Goal: Task Accomplishment & Management: Manage account settings

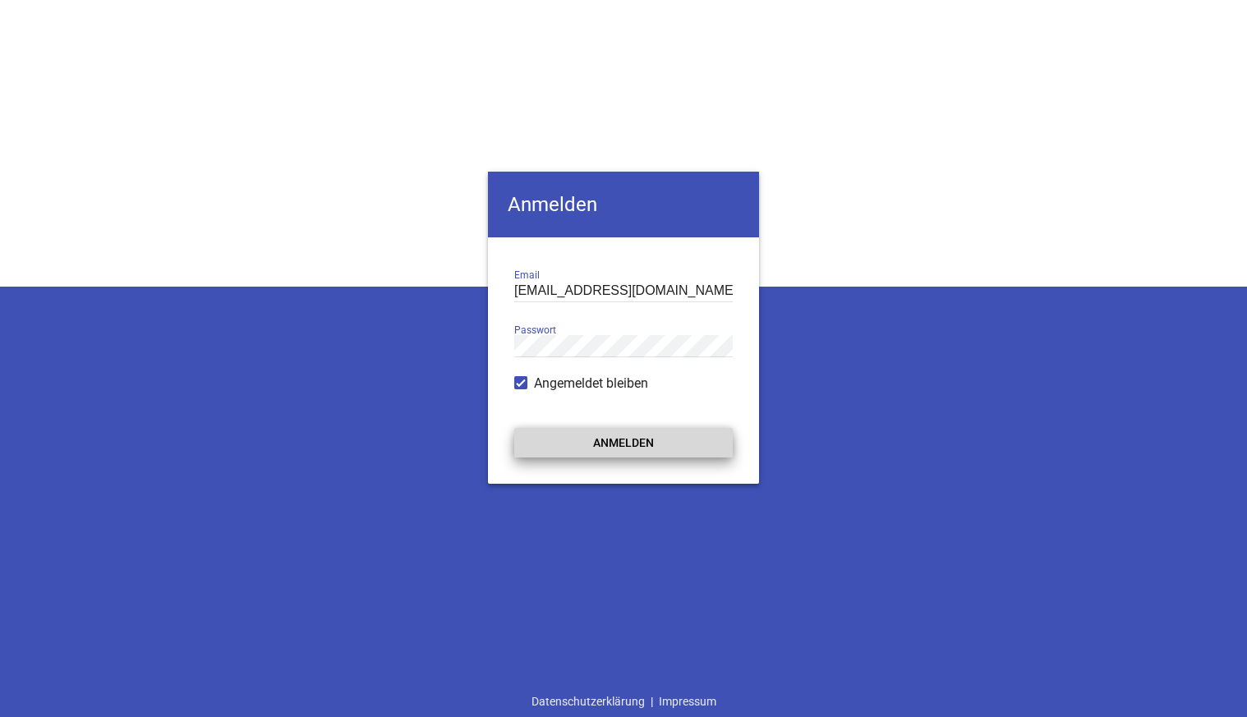
click at [618, 450] on button "Anmelden" at bounding box center [623, 443] width 219 height 30
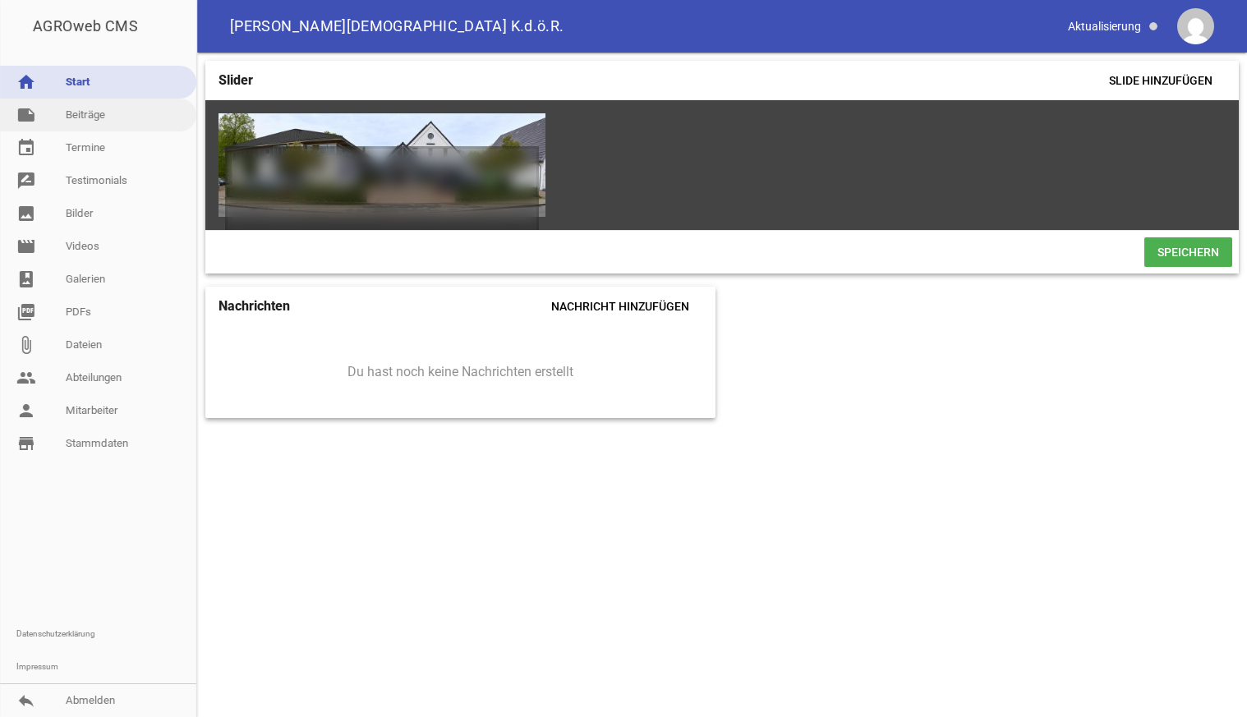
click at [94, 117] on link "note Beiträge" at bounding box center [98, 115] width 196 height 33
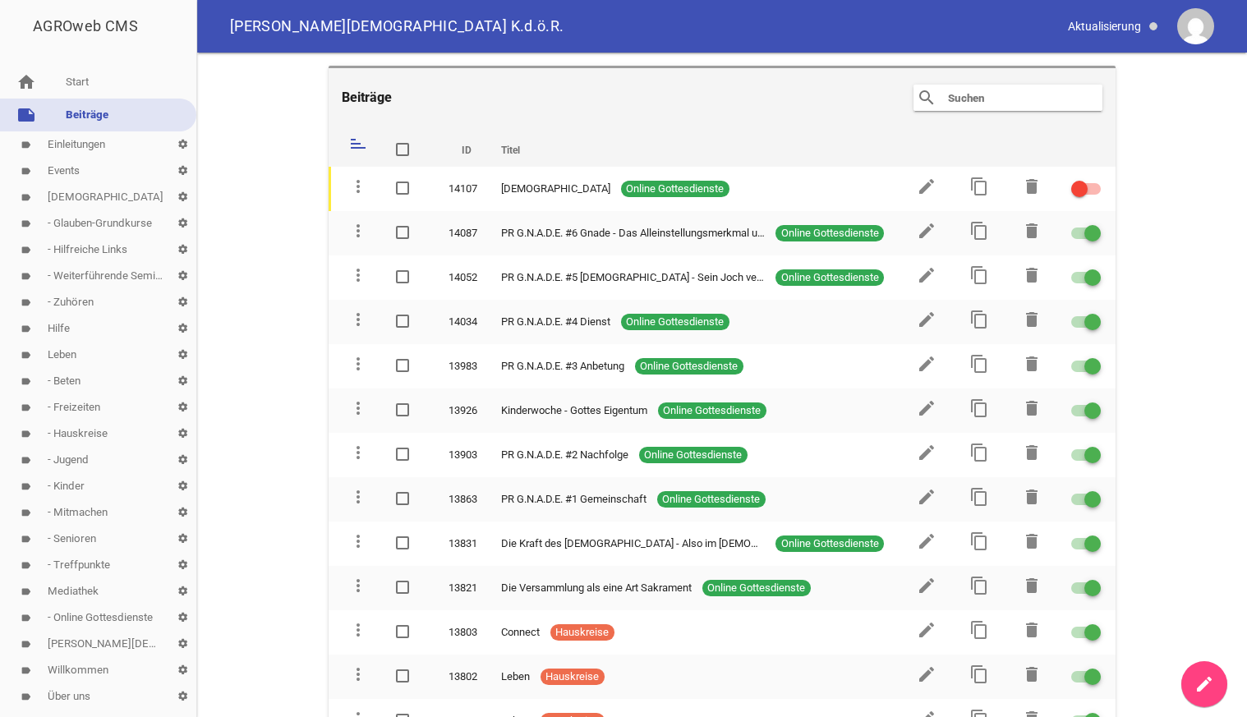
click at [78, 431] on link "label - Hauskreise settings" at bounding box center [98, 434] width 196 height 26
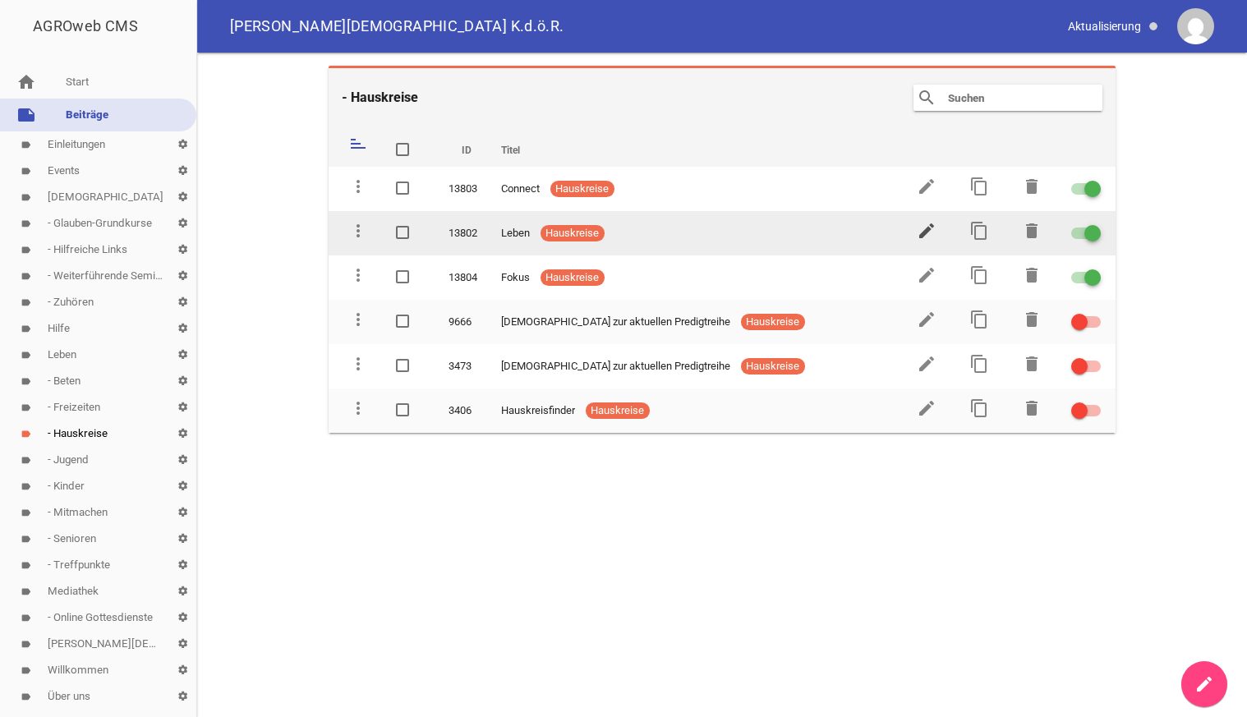
click at [923, 225] on icon "edit" at bounding box center [927, 231] width 20 height 20
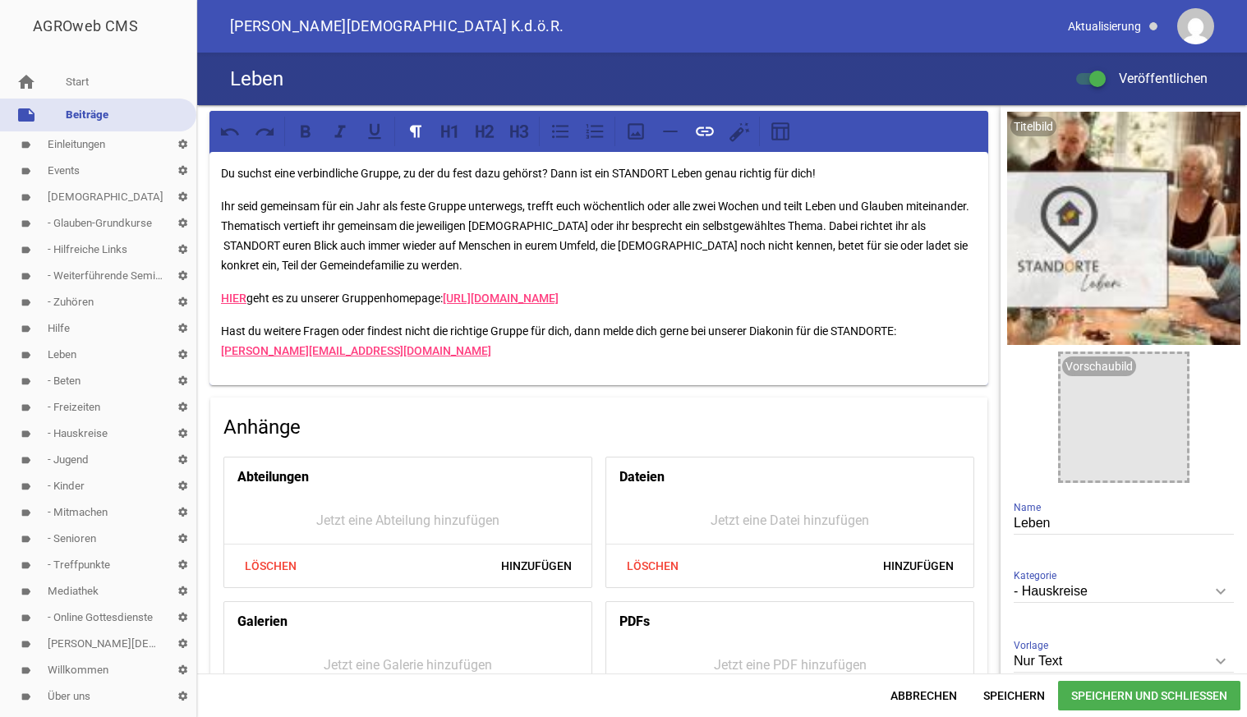
drag, startPoint x: 449, startPoint y: 297, endPoint x: 458, endPoint y: 312, distance: 18.0
click at [458, 308] on p "HIER geht es zu unserer Gruppenhomepage: [URL][DOMAIN_NAME]" at bounding box center [599, 298] width 756 height 20
click at [456, 297] on p "HIER geht es zu unserer Gruppenhomepage:" at bounding box center [599, 298] width 756 height 20
click at [909, 706] on span "Abbrechen" at bounding box center [923, 696] width 93 height 30
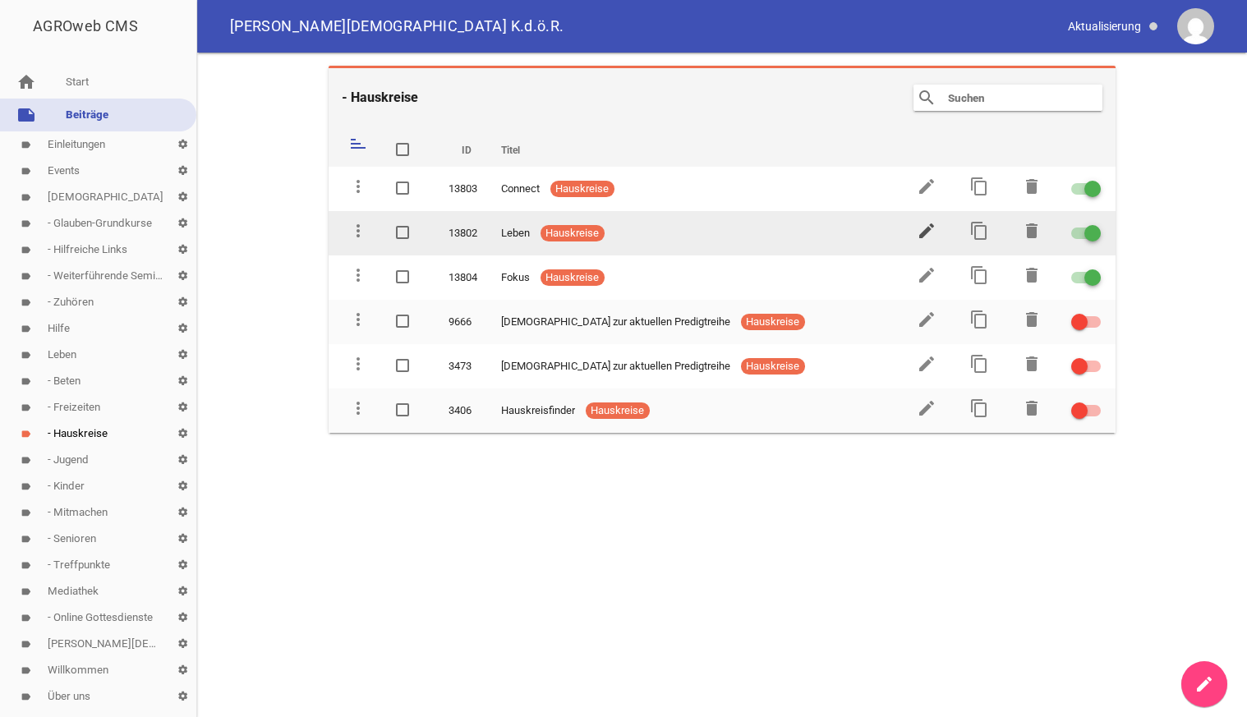
click at [931, 231] on icon "edit" at bounding box center [927, 231] width 20 height 20
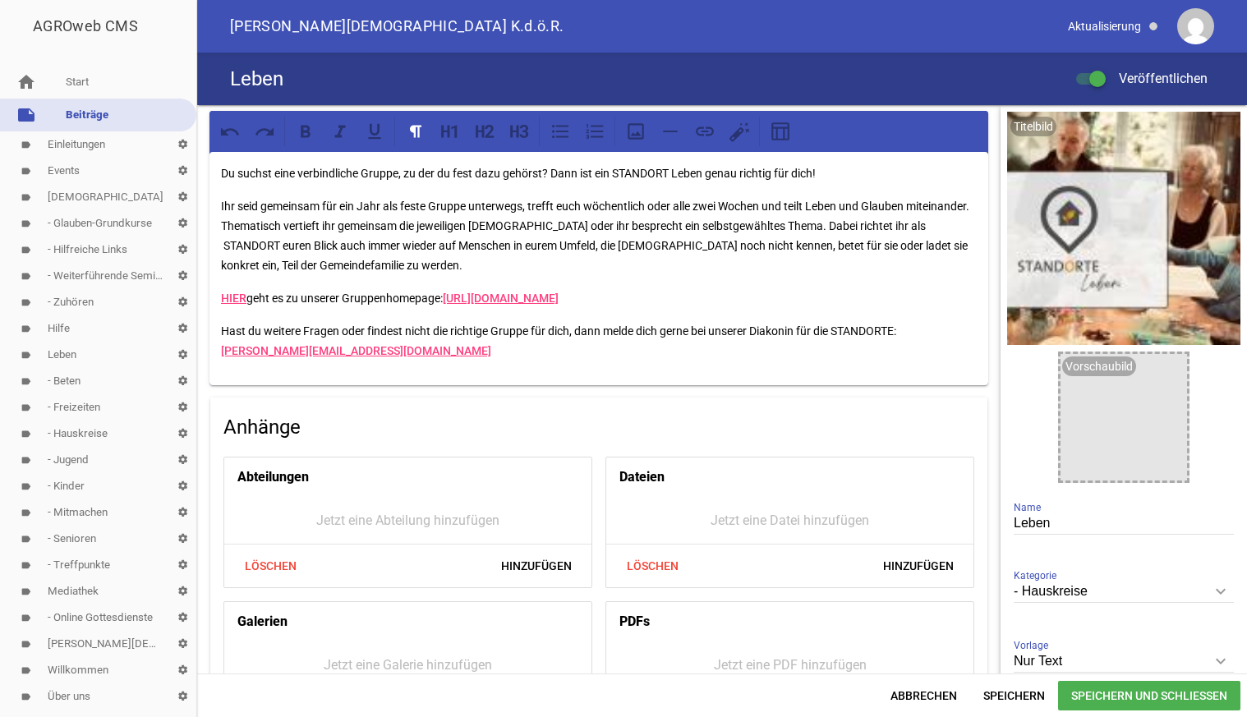
click at [446, 297] on p "HIER geht es zu unserer Gruppenhomepage: [URL][DOMAIN_NAME]" at bounding box center [599, 298] width 756 height 20
click at [1000, 696] on span "Speichern" at bounding box center [1014, 696] width 88 height 30
click at [58, 432] on link "label - Hauskreise settings" at bounding box center [98, 434] width 196 height 26
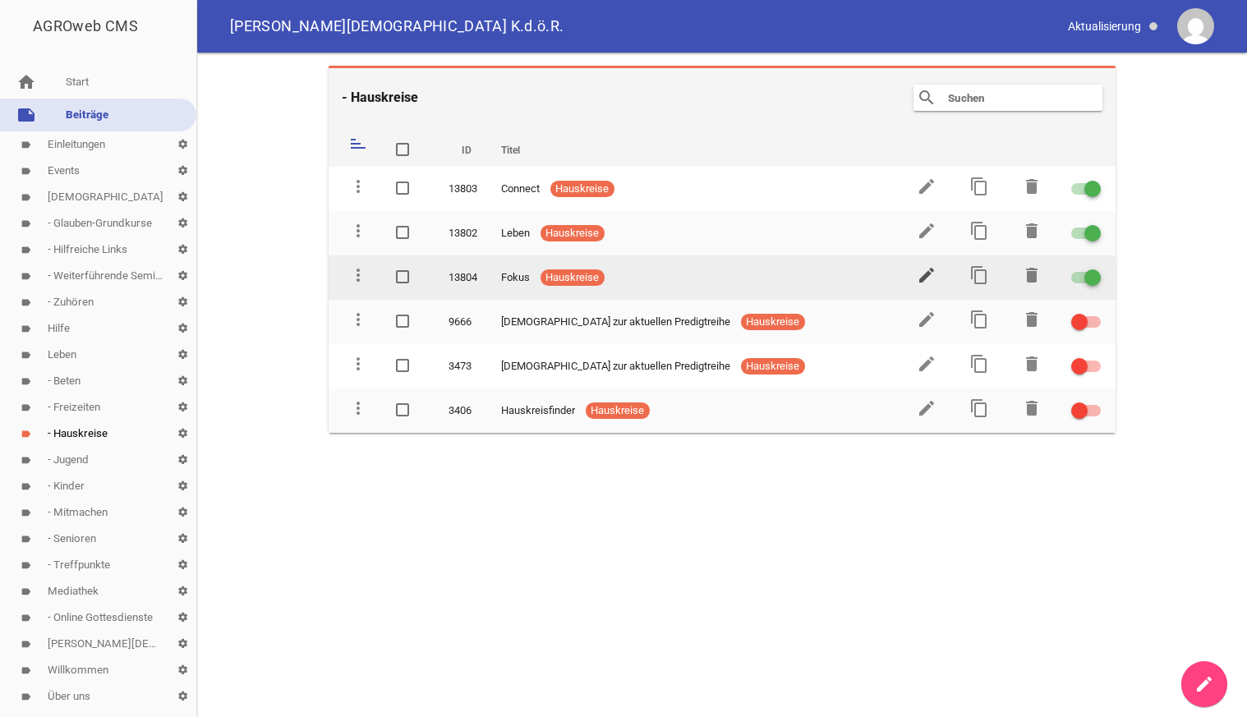
click at [927, 272] on icon "edit" at bounding box center [927, 275] width 20 height 20
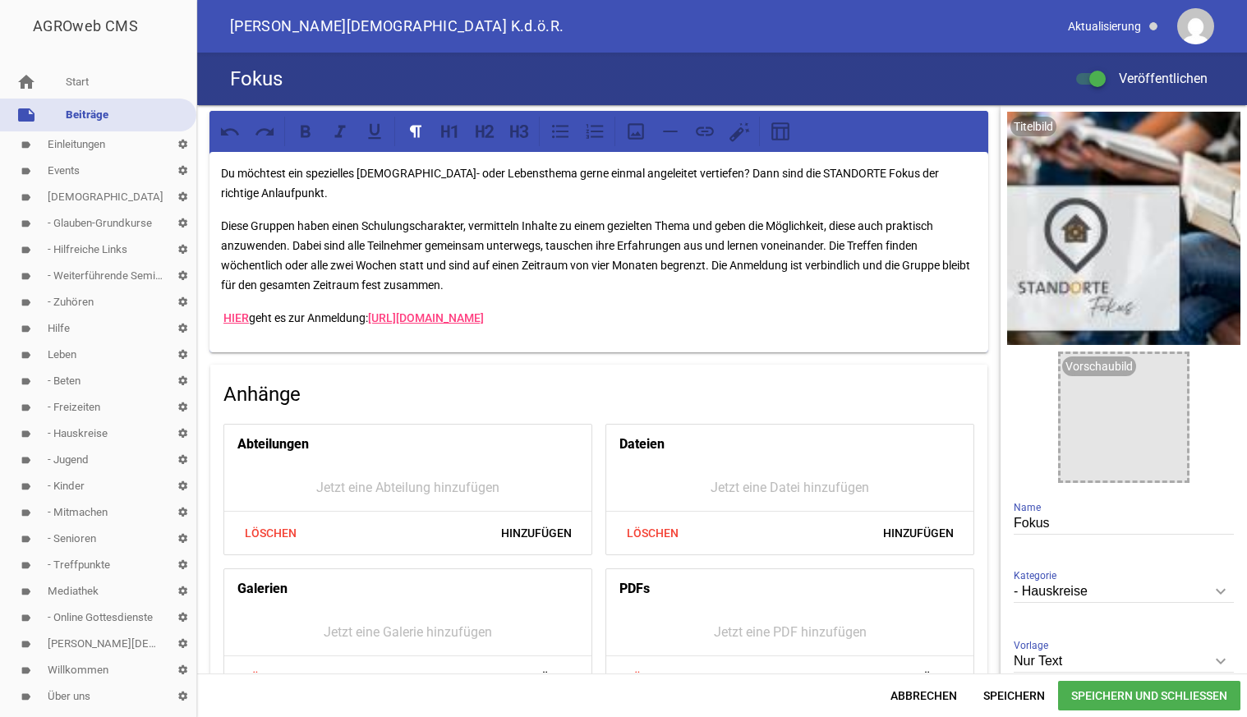
click at [255, 318] on p "HIER geht es zur Anmeldung: [URL][DOMAIN_NAME]" at bounding box center [599, 318] width 756 height 20
click at [1009, 692] on span "Speichern" at bounding box center [1014, 696] width 88 height 30
click at [1031, 697] on span "Speichern" at bounding box center [1014, 696] width 88 height 30
